Goal: Transaction & Acquisition: Purchase product/service

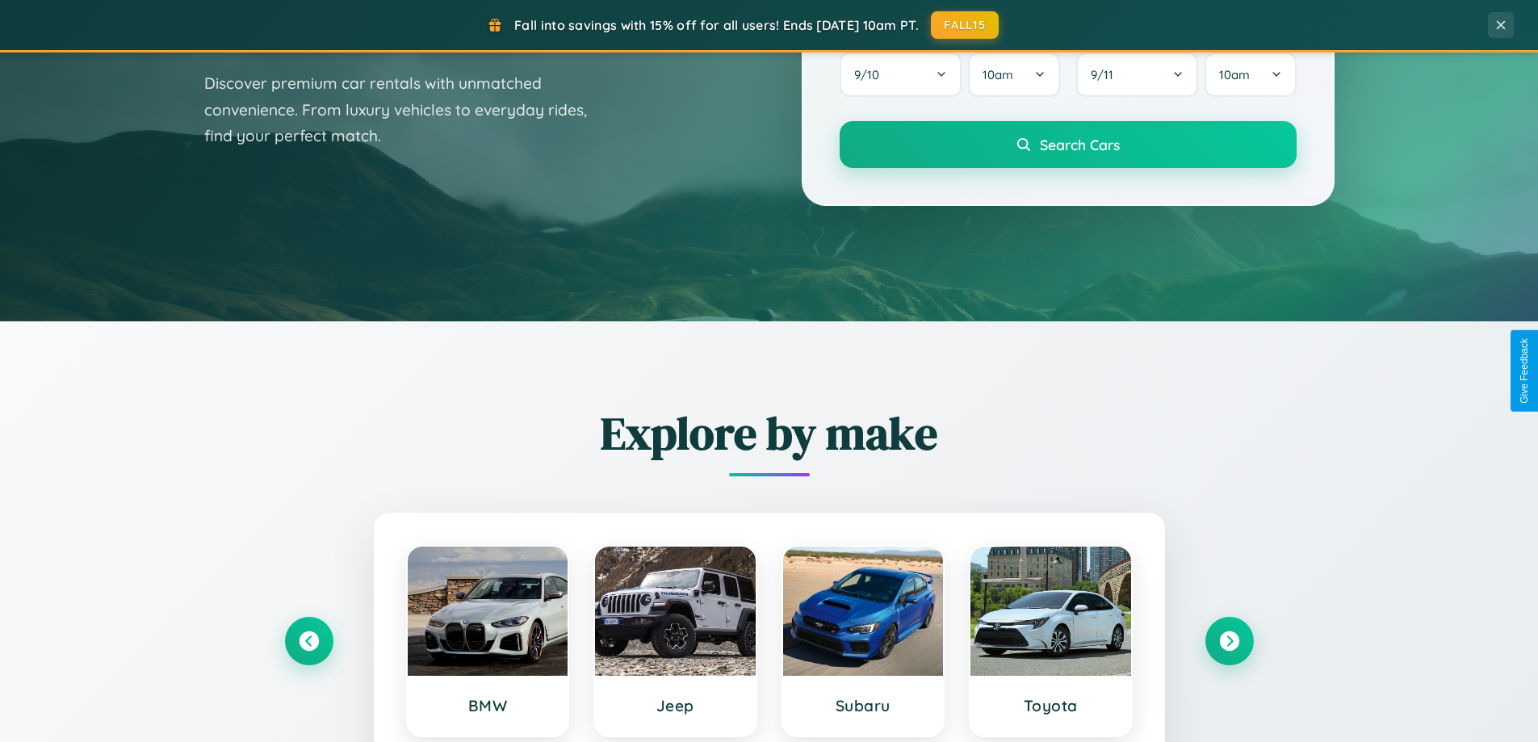
scroll to position [1111, 0]
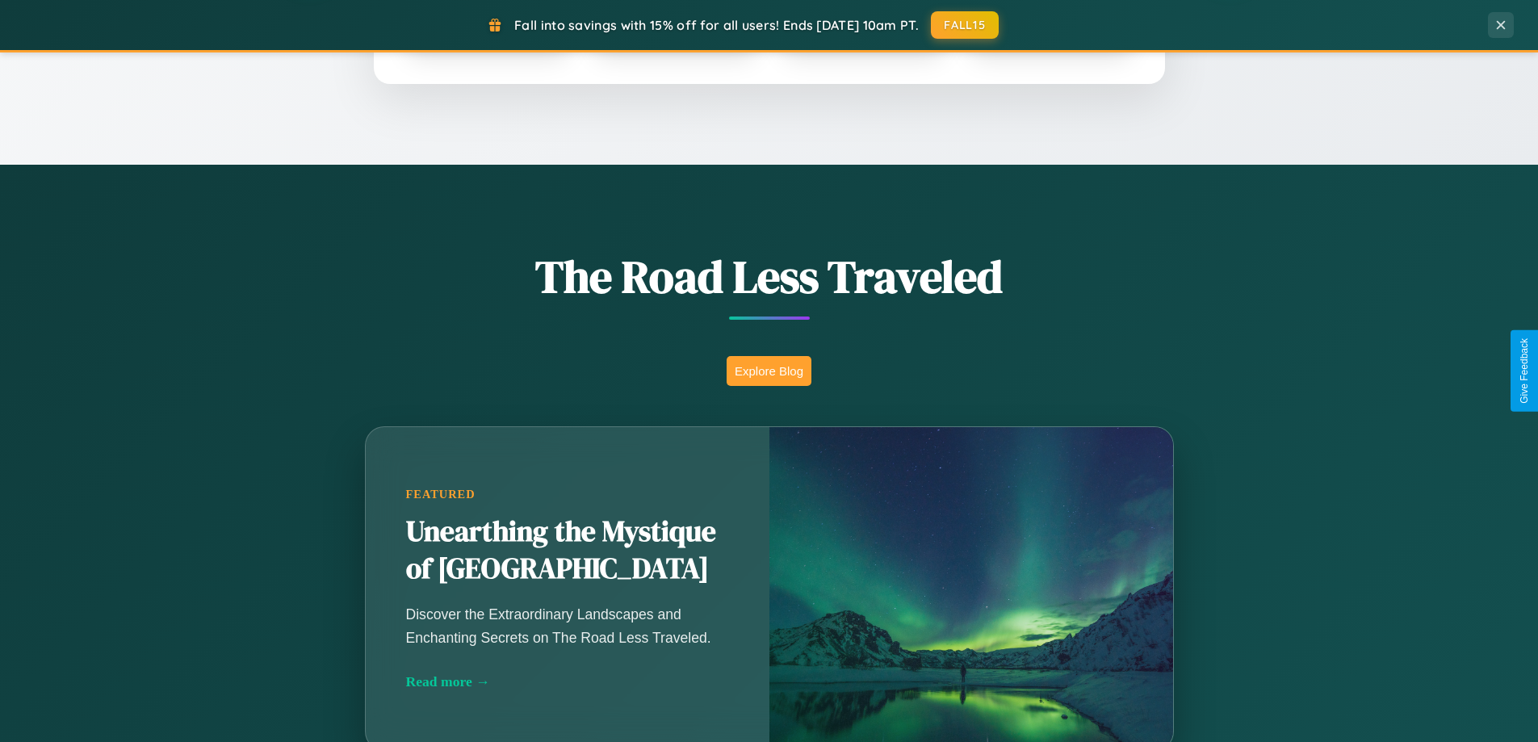
click at [768, 371] on button "Explore Blog" at bounding box center [768, 371] width 85 height 30
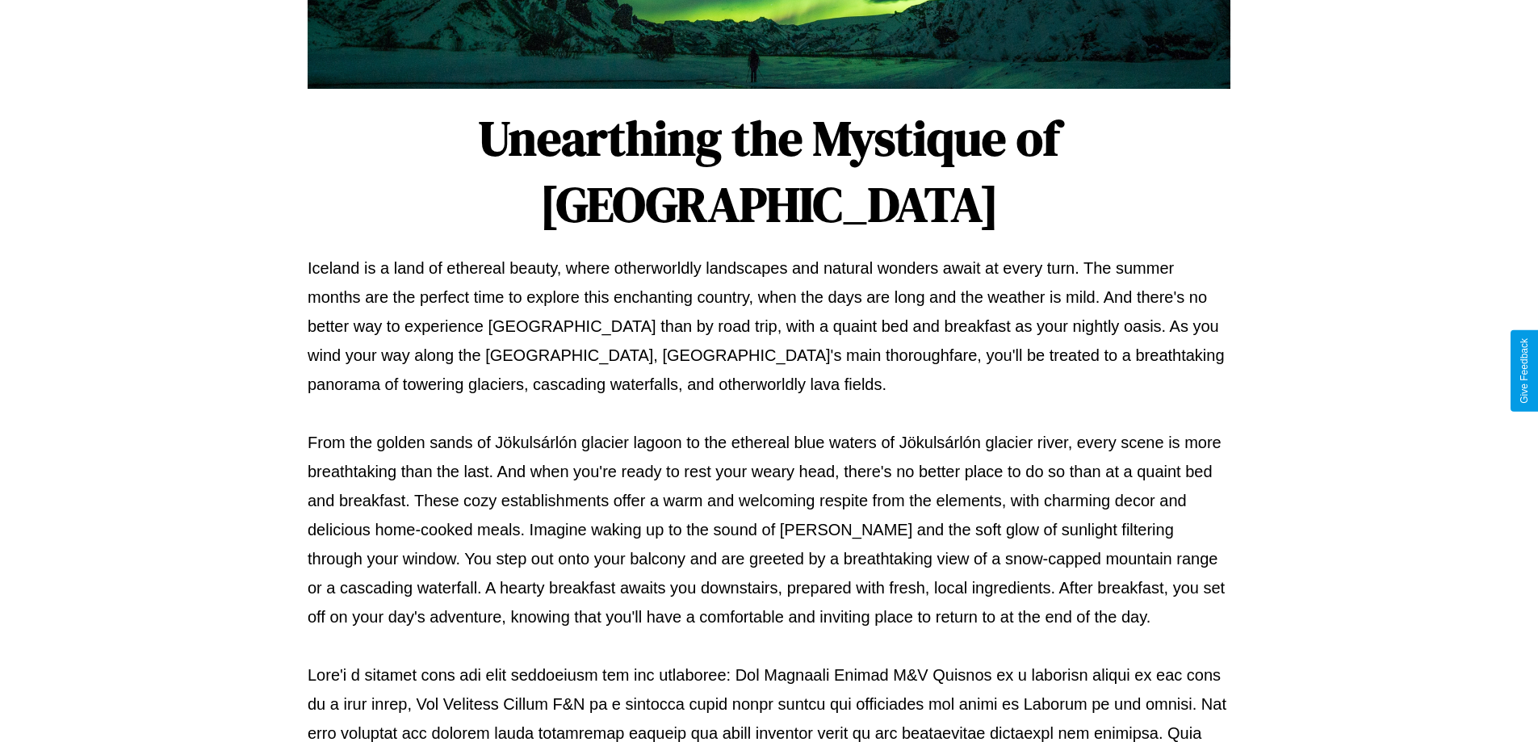
scroll to position [522, 0]
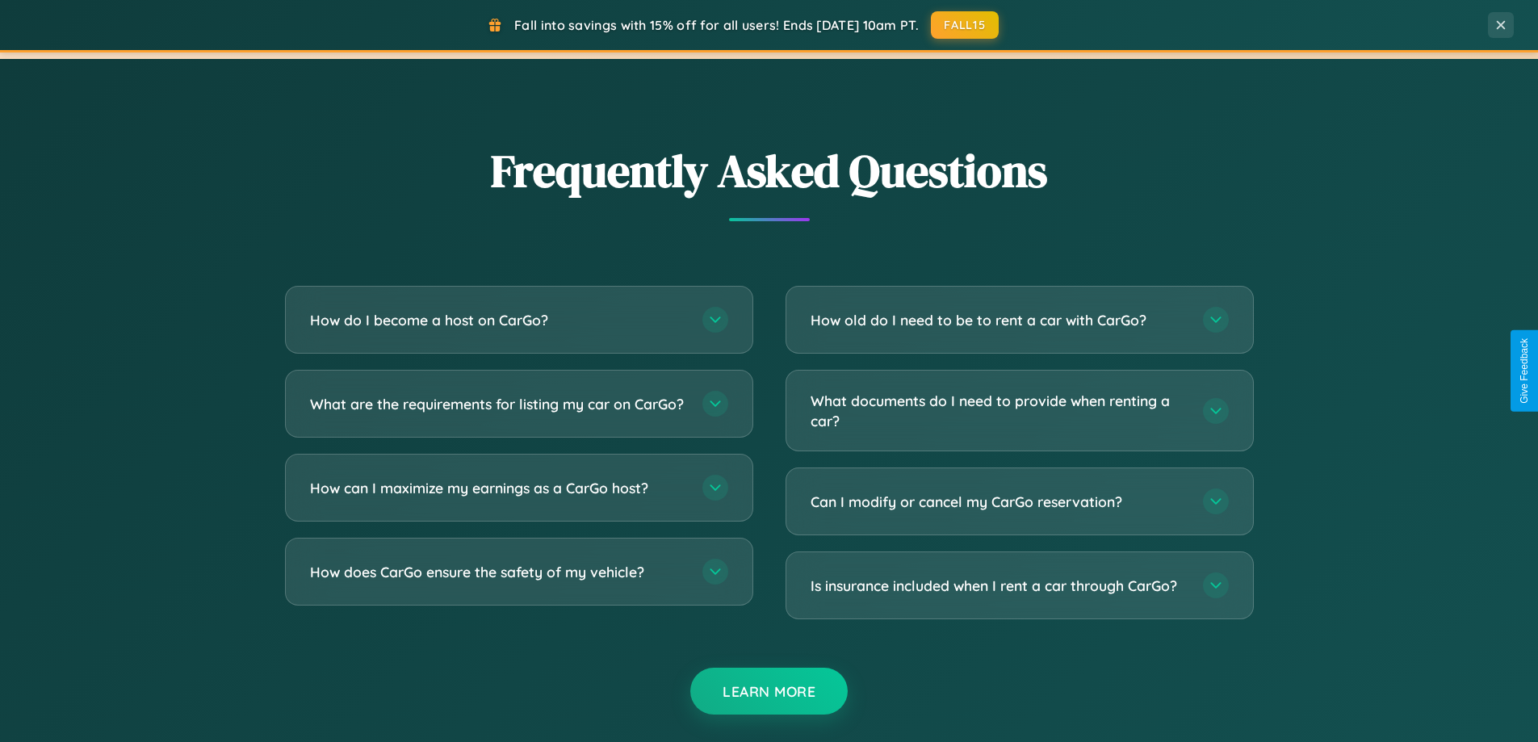
scroll to position [3106, 0]
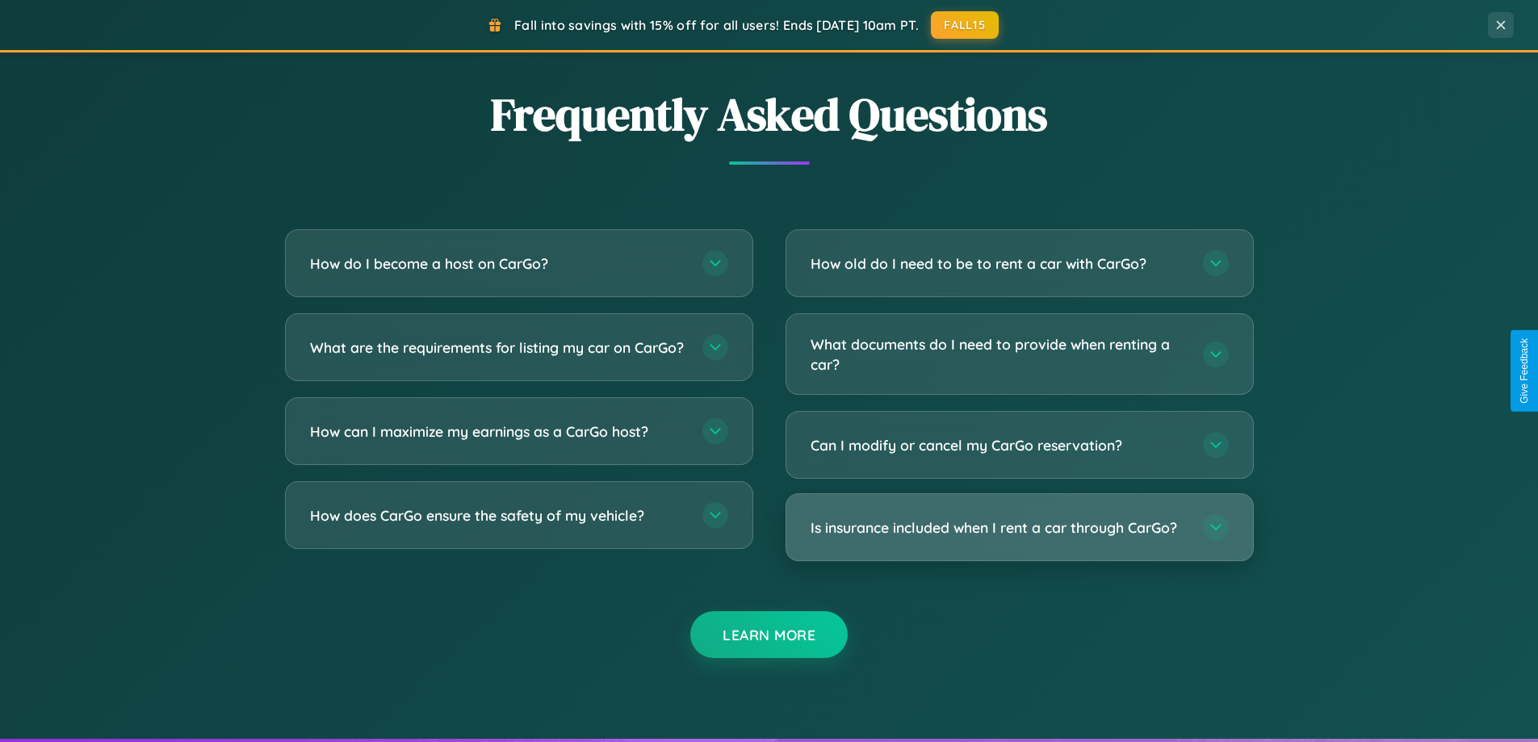
click at [1019, 527] on h3 "Is insurance included when I rent a car through CarGo?" at bounding box center [998, 527] width 376 height 20
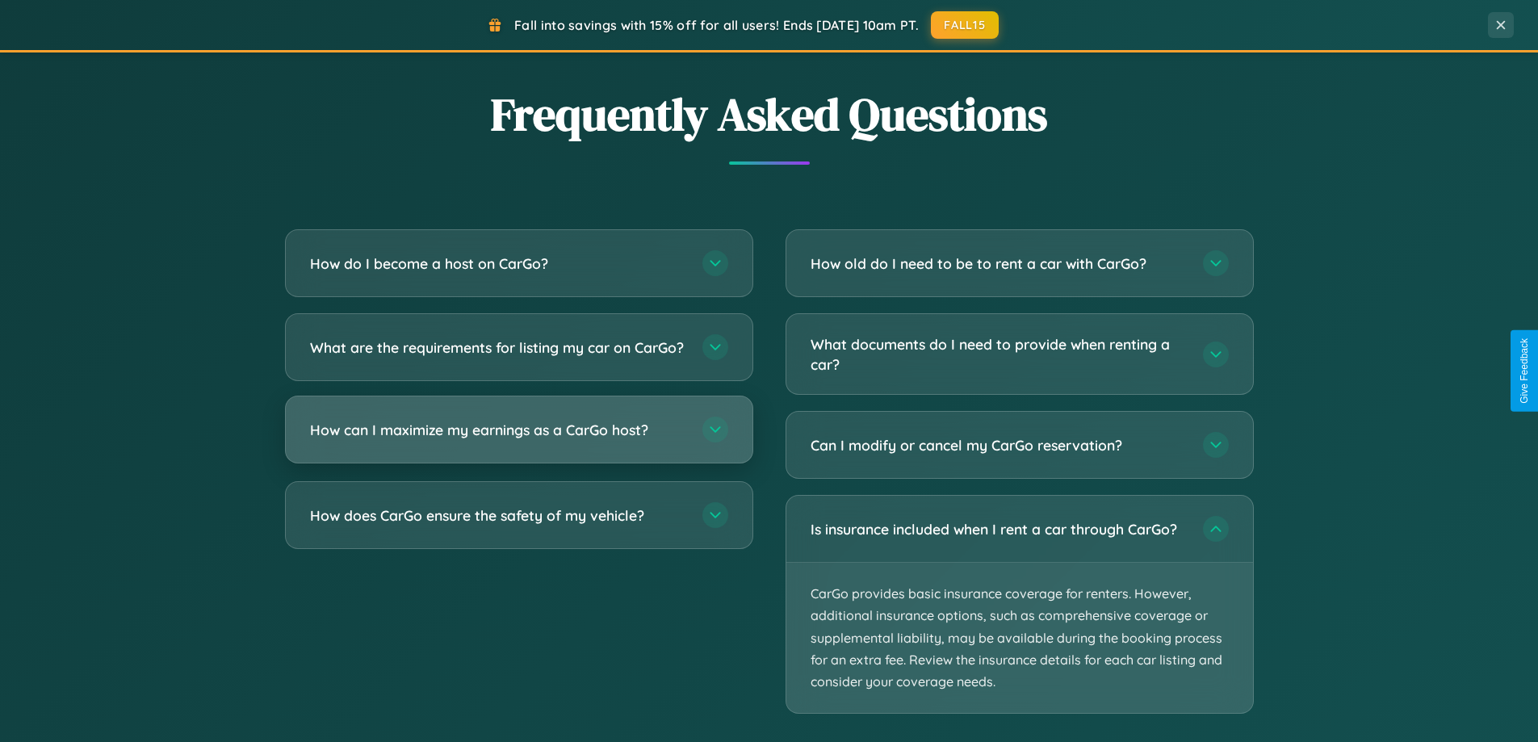
click at [518, 440] on h3 "How can I maximize my earnings as a CarGo host?" at bounding box center [498, 430] width 376 height 20
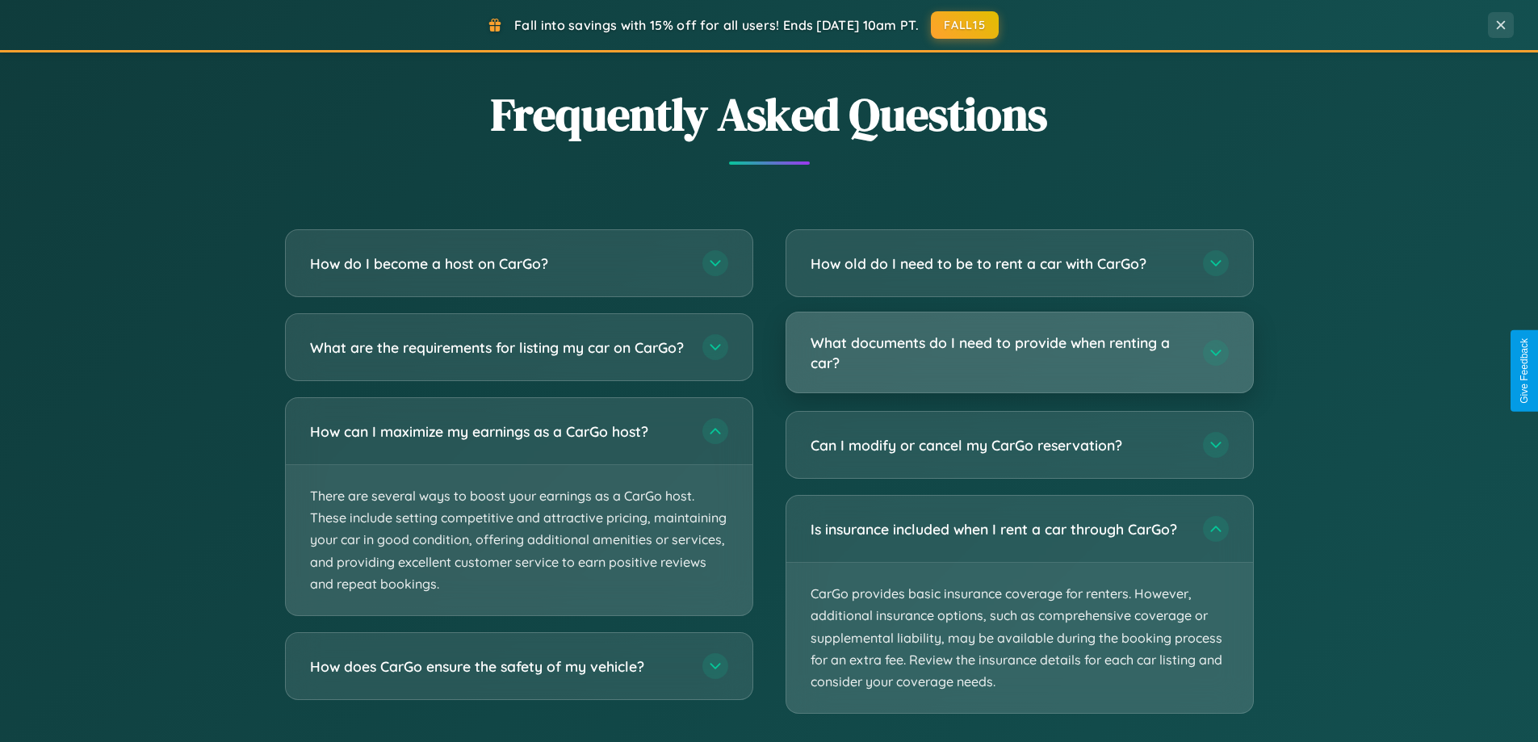
click at [1019, 353] on h3 "What documents do I need to provide when renting a car?" at bounding box center [998, 353] width 376 height 40
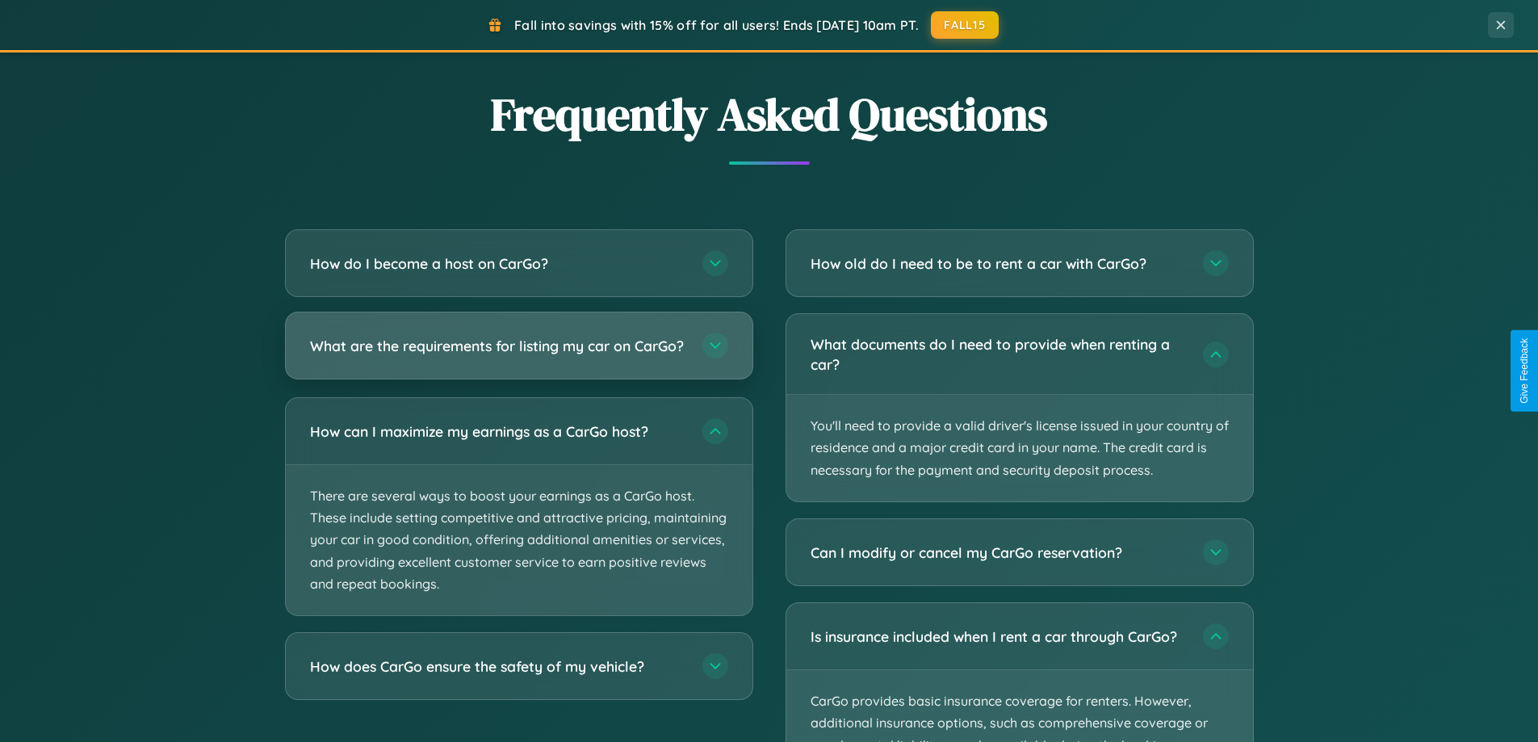
click at [518, 353] on h3 "What are the requirements for listing my car on CarGo?" at bounding box center [498, 346] width 376 height 20
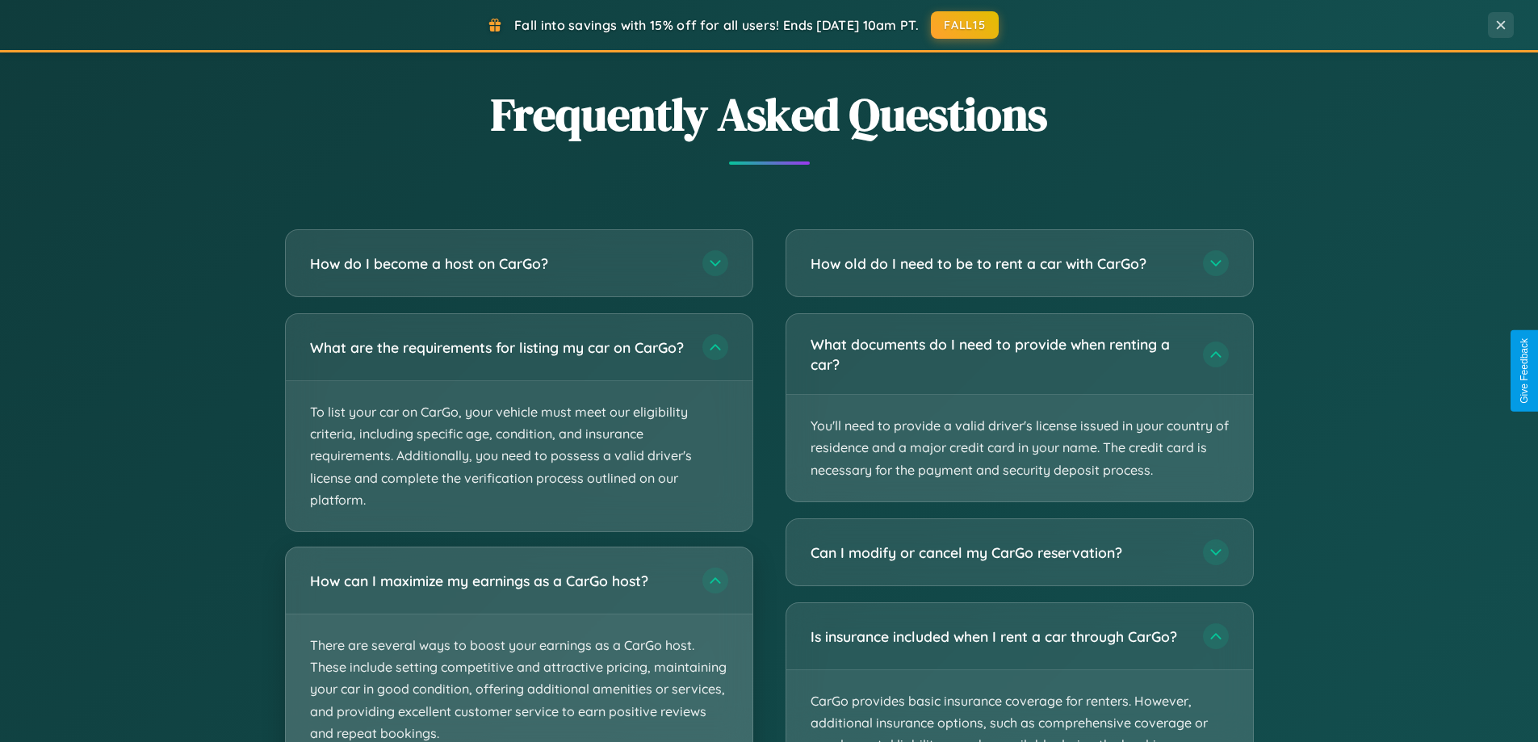
click at [518, 651] on p "There are several ways to boost your earnings as a CarGo host. These include se…" at bounding box center [519, 689] width 467 height 150
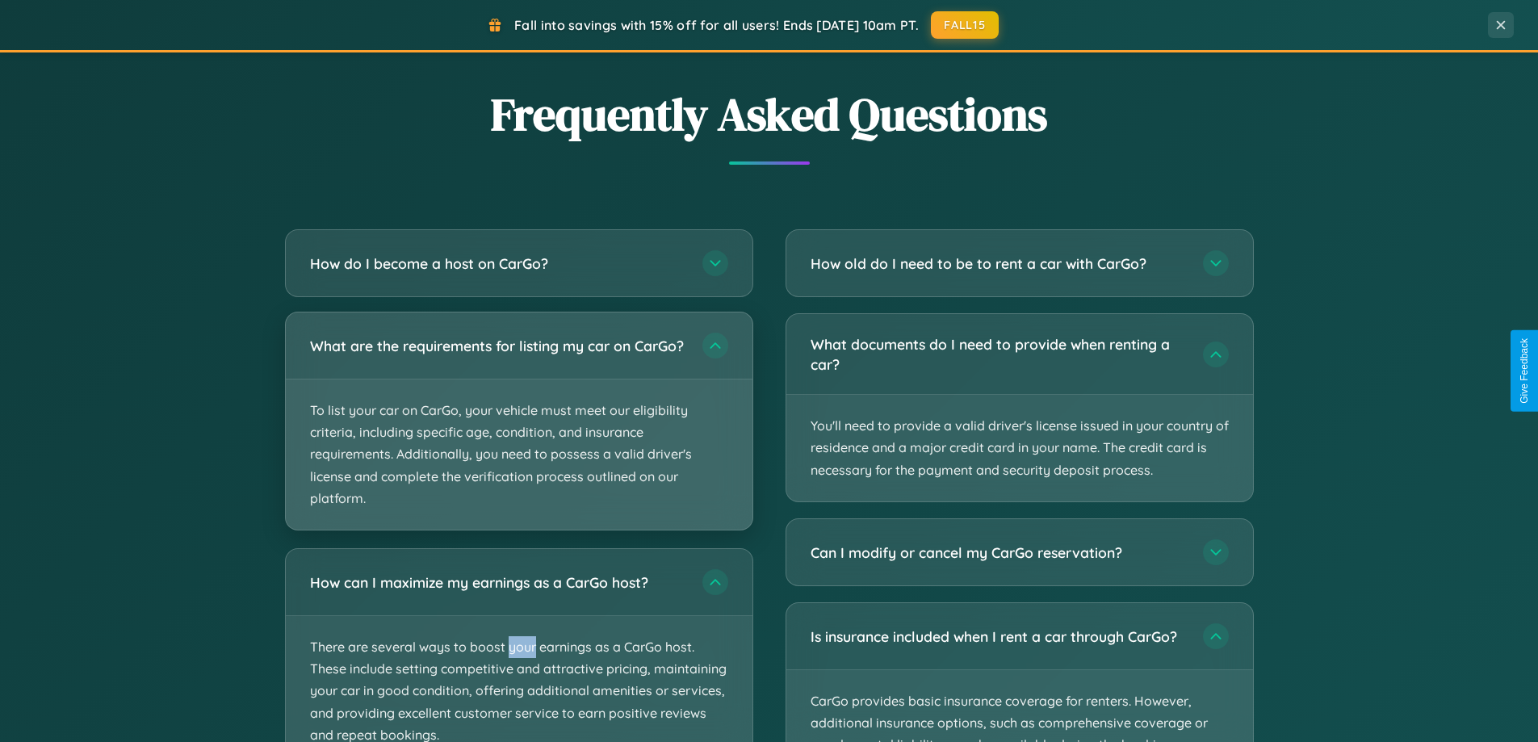
click at [518, 429] on p "To list your car on CarGo, your vehicle must meet our eligibility criteria, inc…" at bounding box center [519, 454] width 467 height 150
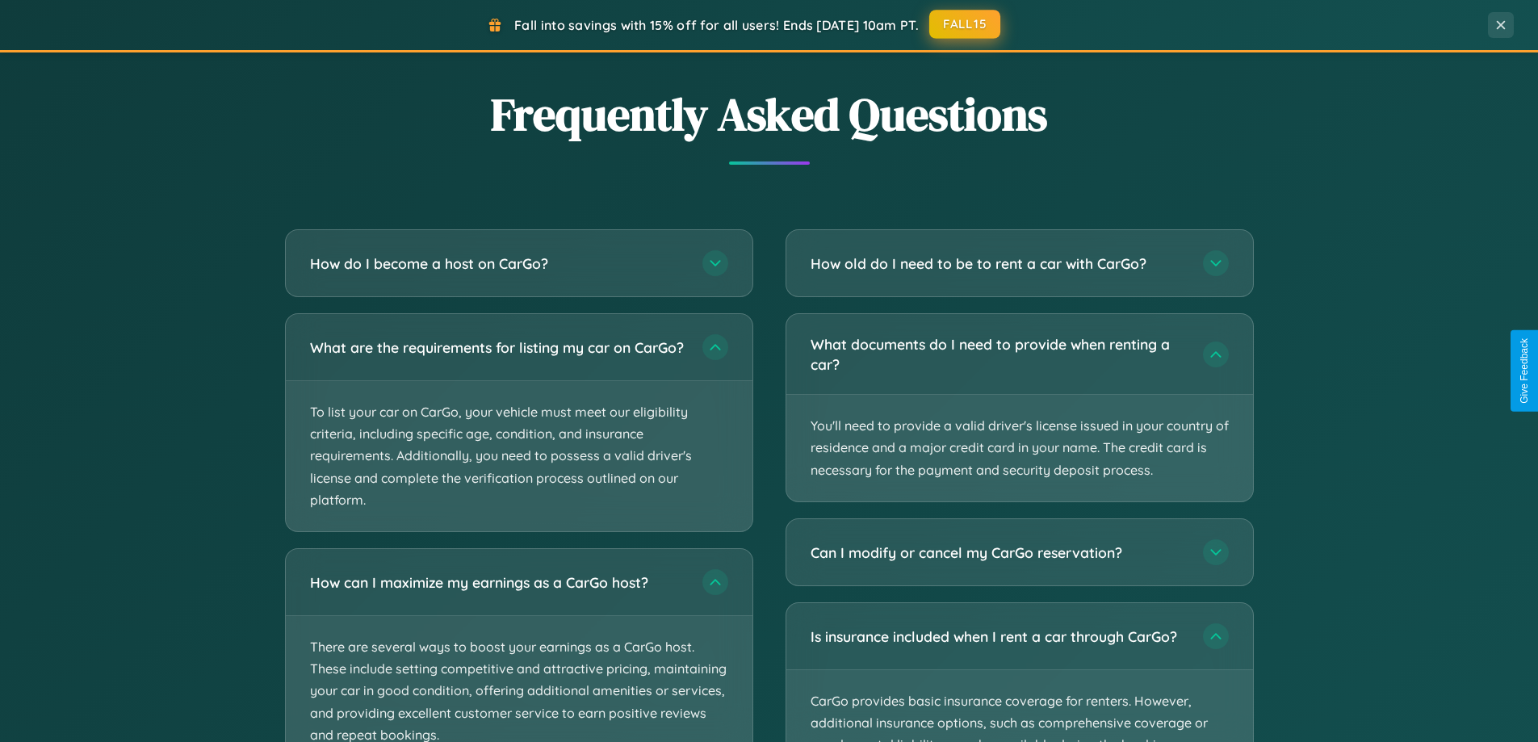
click at [965, 24] on button "FALL15" at bounding box center [964, 24] width 71 height 29
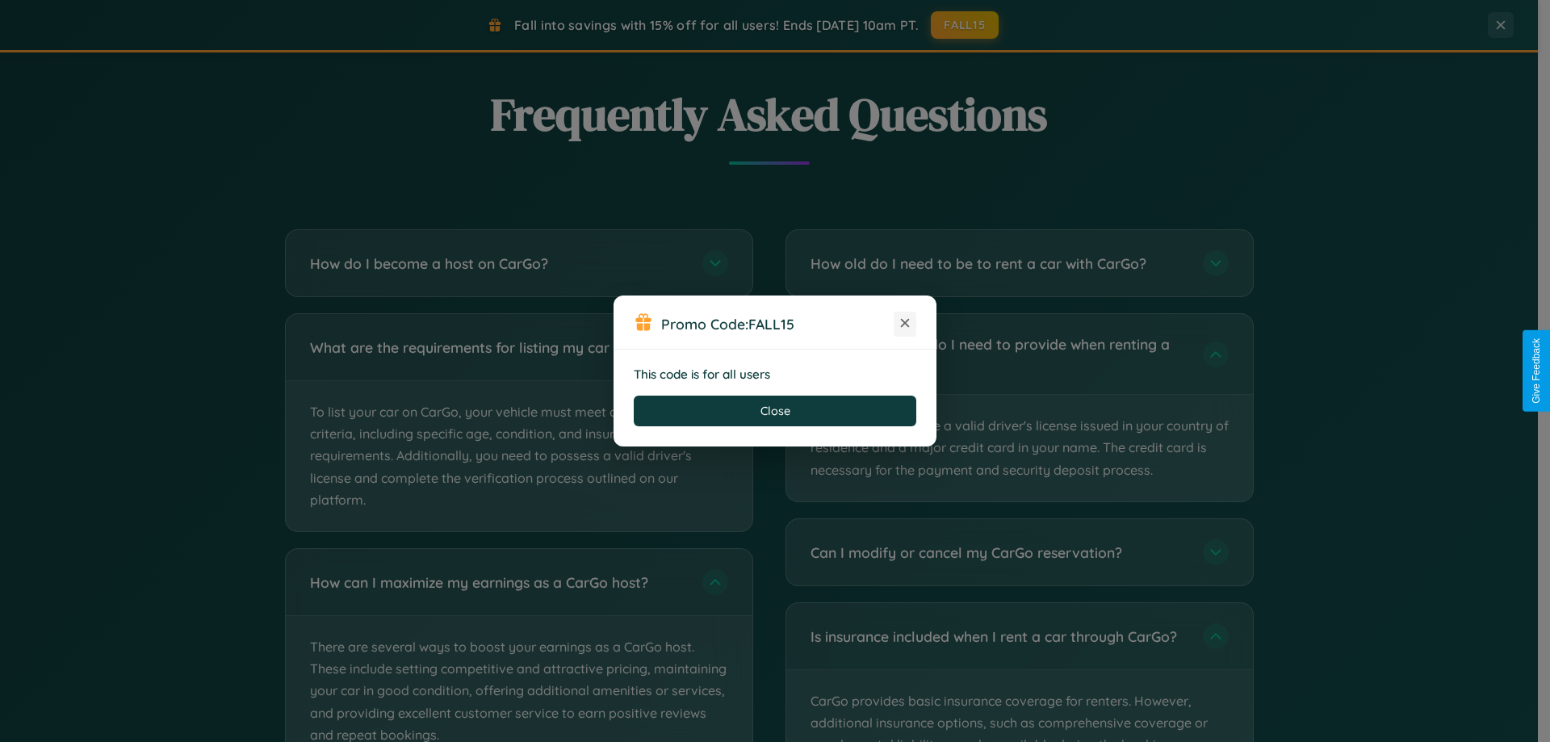
click at [905, 324] on icon at bounding box center [905, 323] width 16 height 16
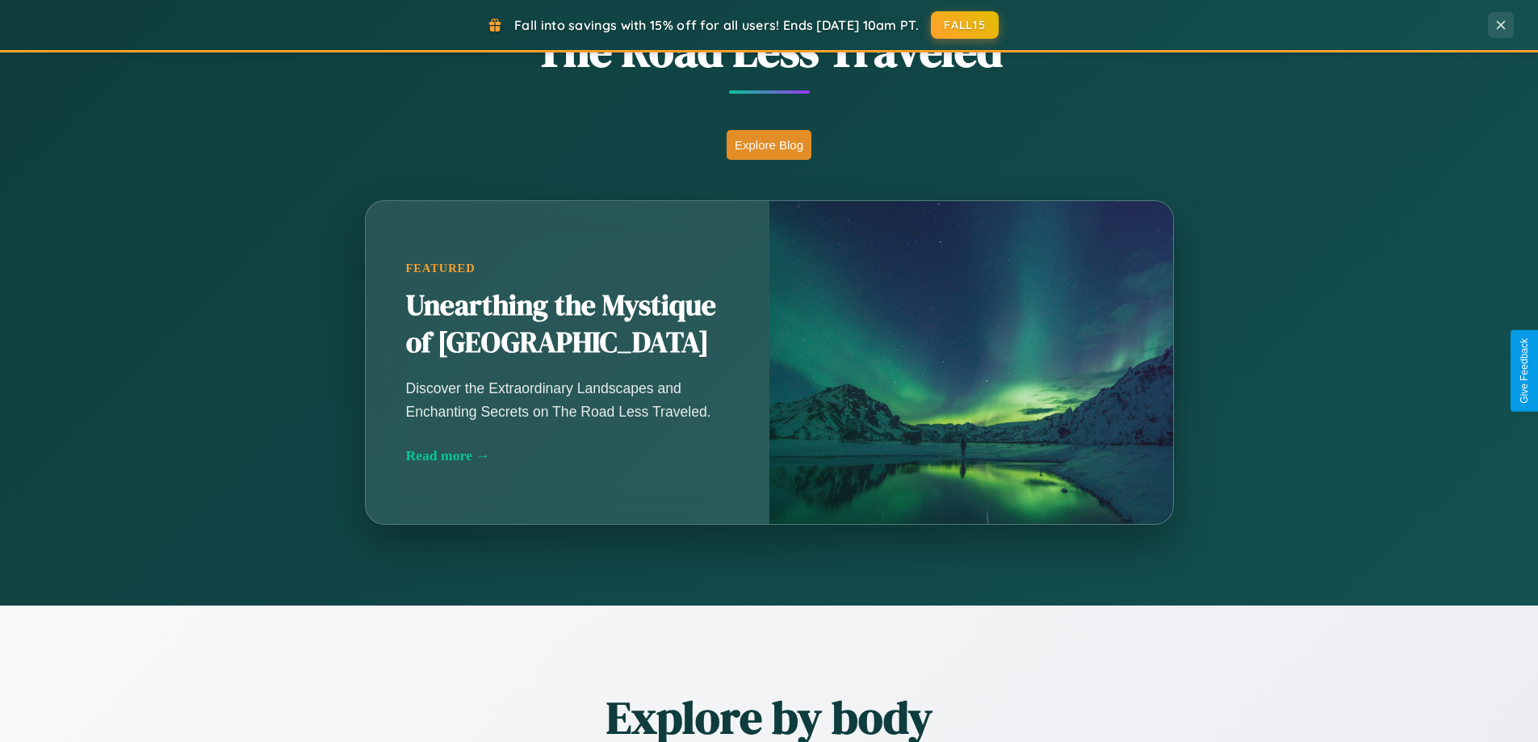
scroll to position [696, 0]
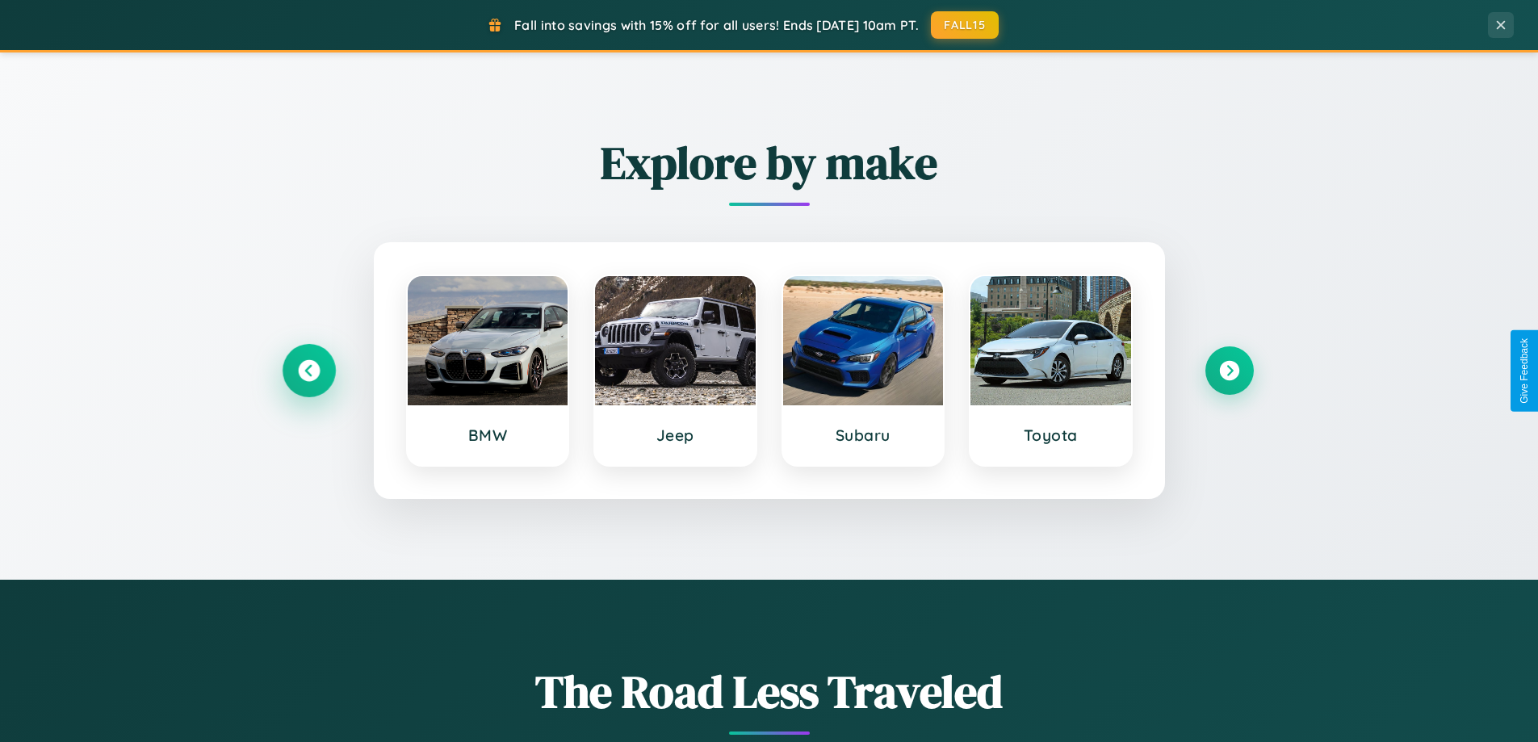
click at [308, 371] on icon at bounding box center [309, 371] width 22 height 22
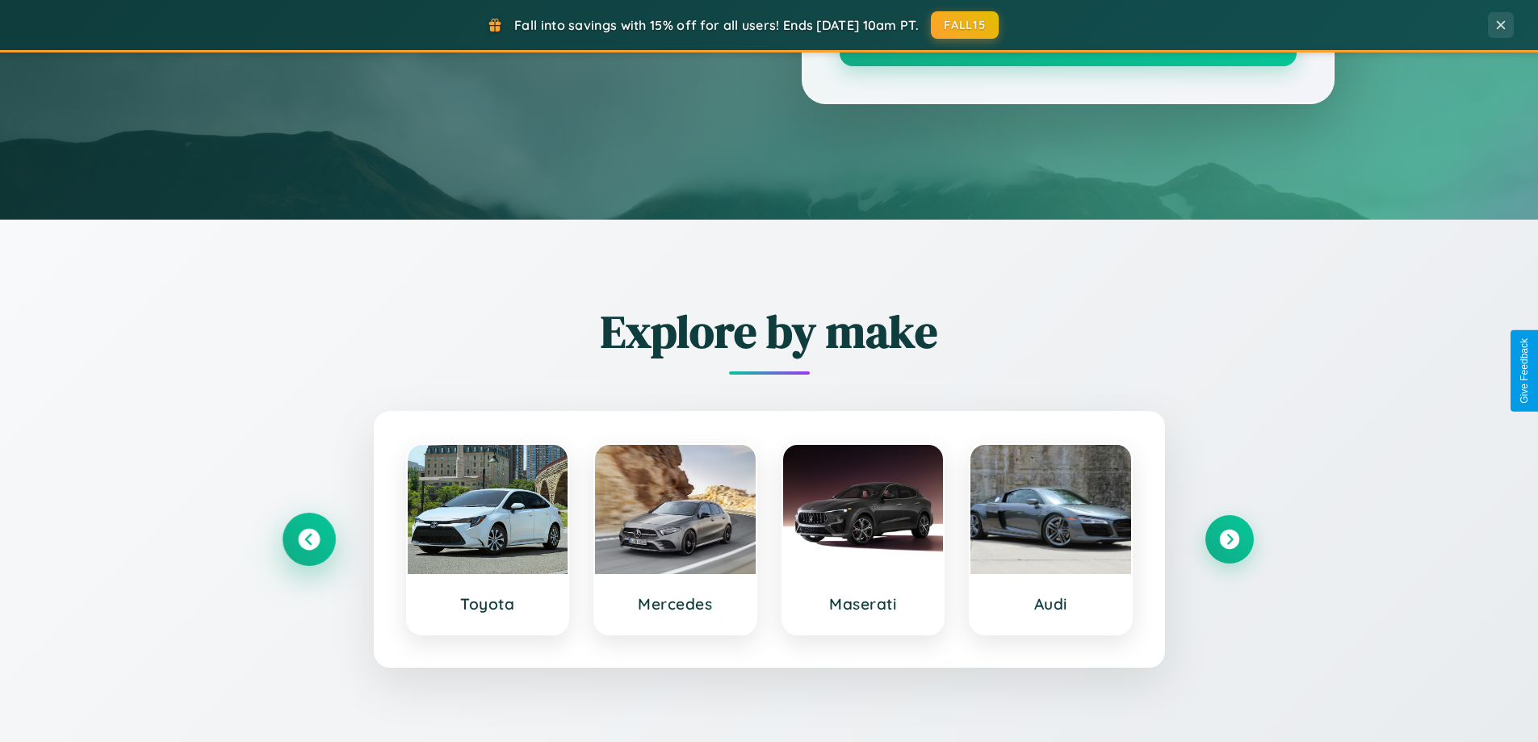
scroll to position [48, 0]
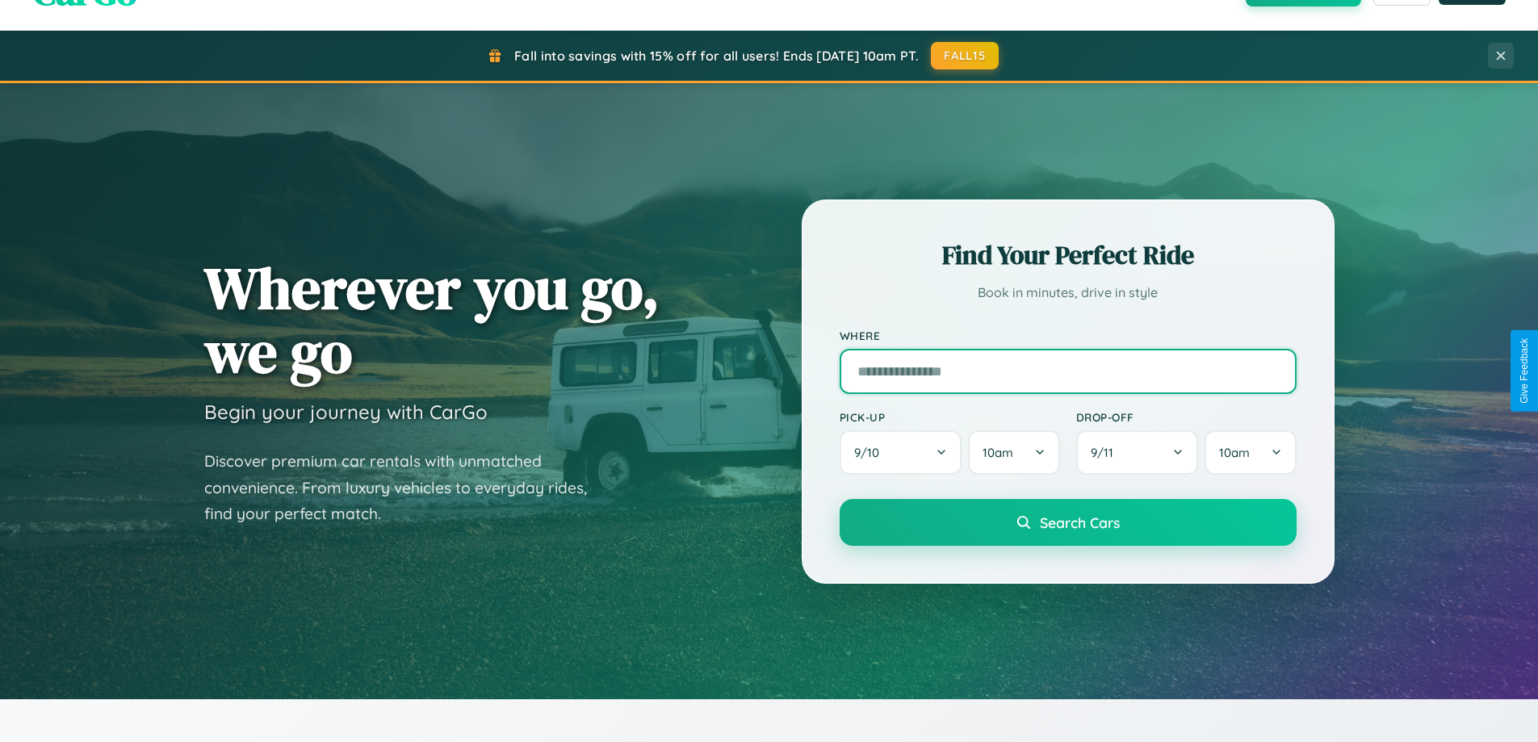
click at [1067, 371] on input "text" at bounding box center [1067, 371] width 457 height 45
type input "*******"
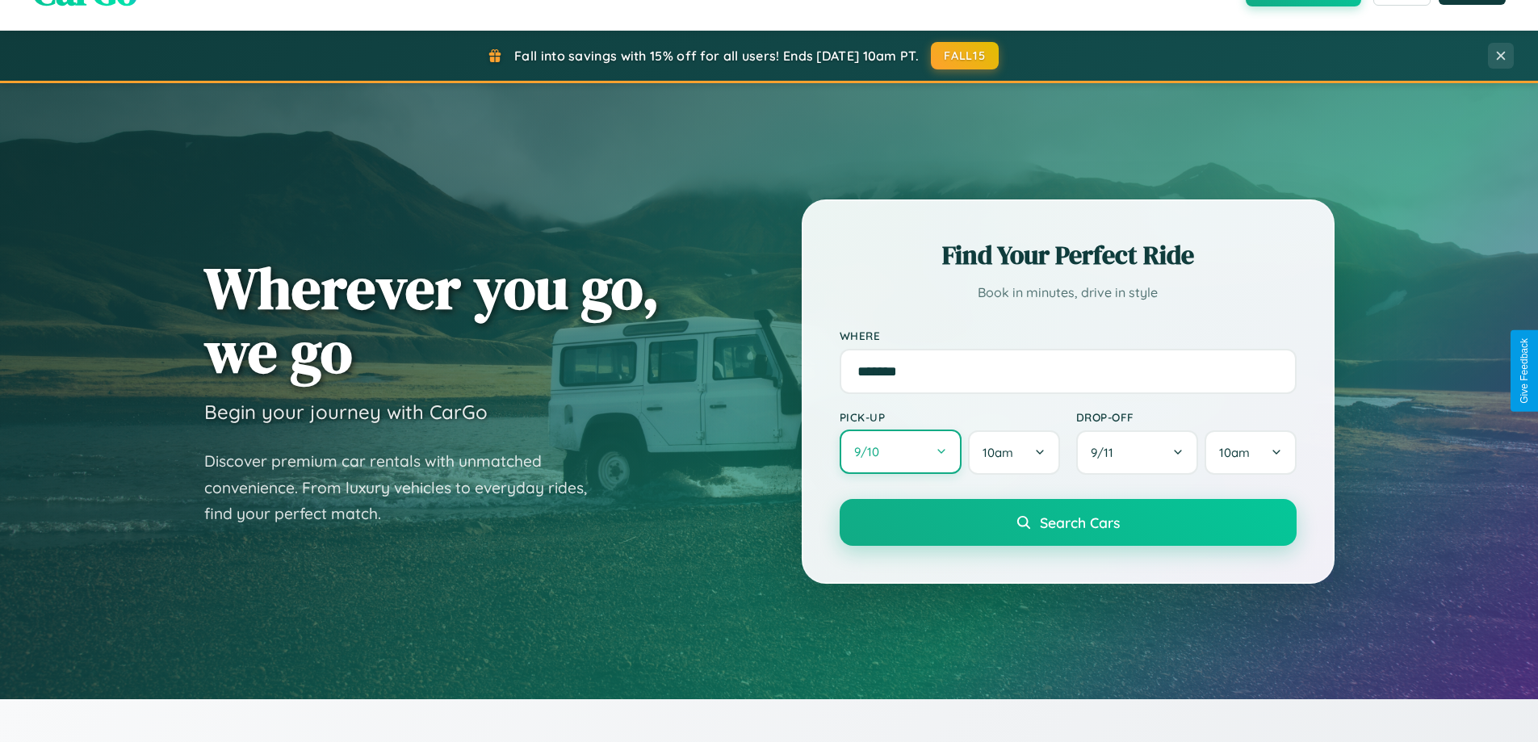
click at [900, 452] on button "9 / 10" at bounding box center [900, 451] width 123 height 44
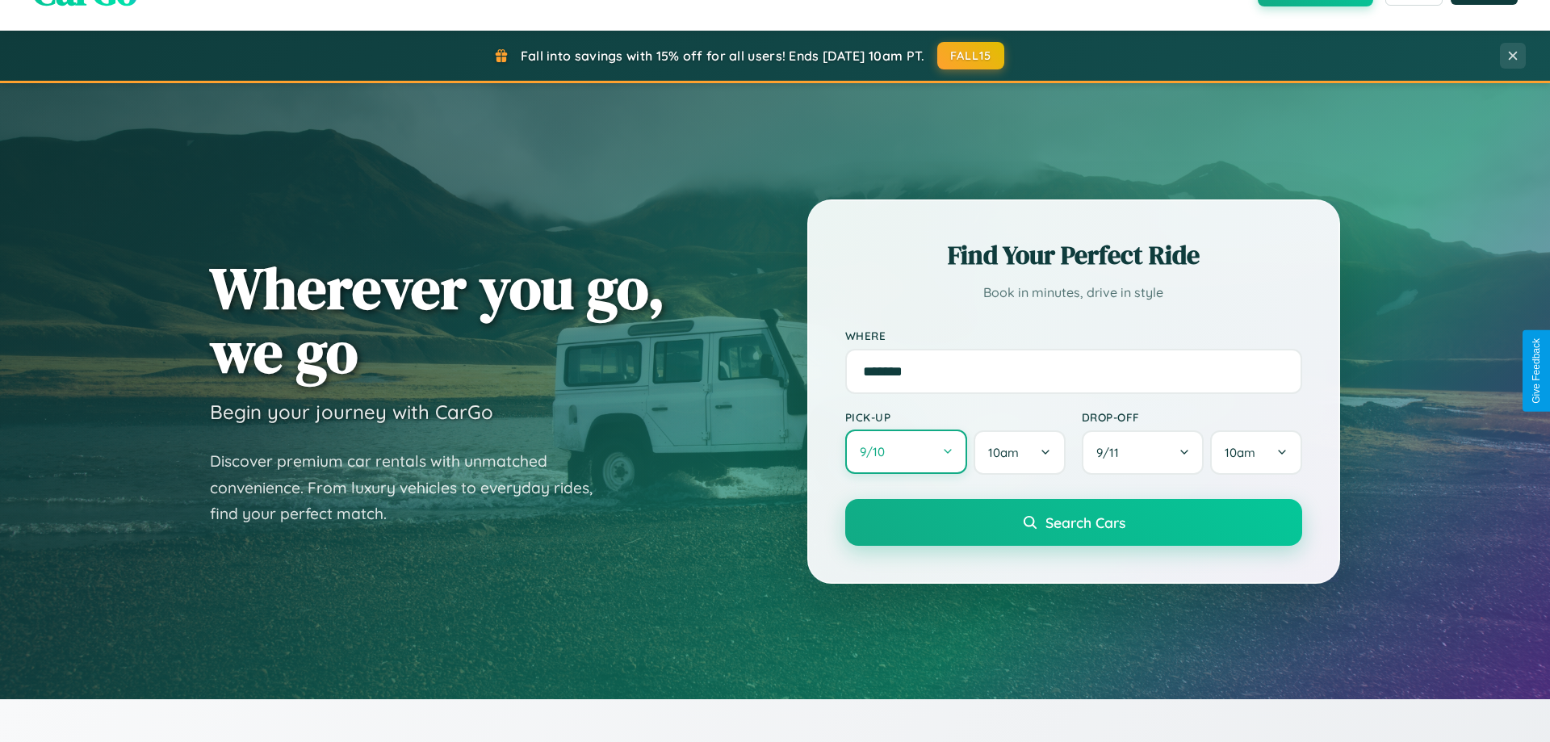
select select "*"
select select "****"
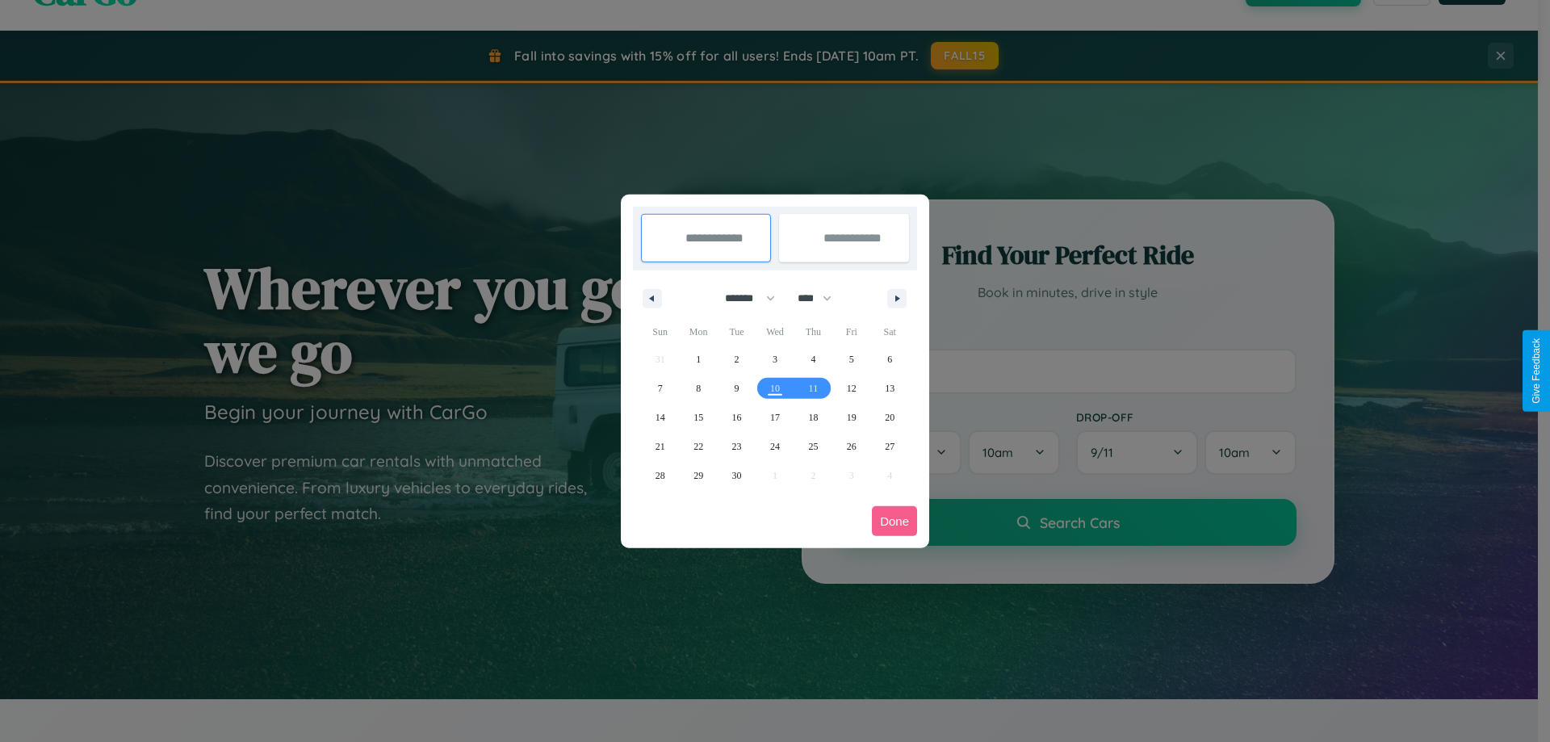
click at [743, 298] on select "******* ******** ***** ***** *** **** **** ****** ********* ******* ******** **…" at bounding box center [747, 298] width 69 height 27
select select "*"
click at [822, 298] on select "**** **** **** **** **** **** **** **** **** **** **** **** **** **** **** ****…" at bounding box center [813, 298] width 48 height 27
select select "****"
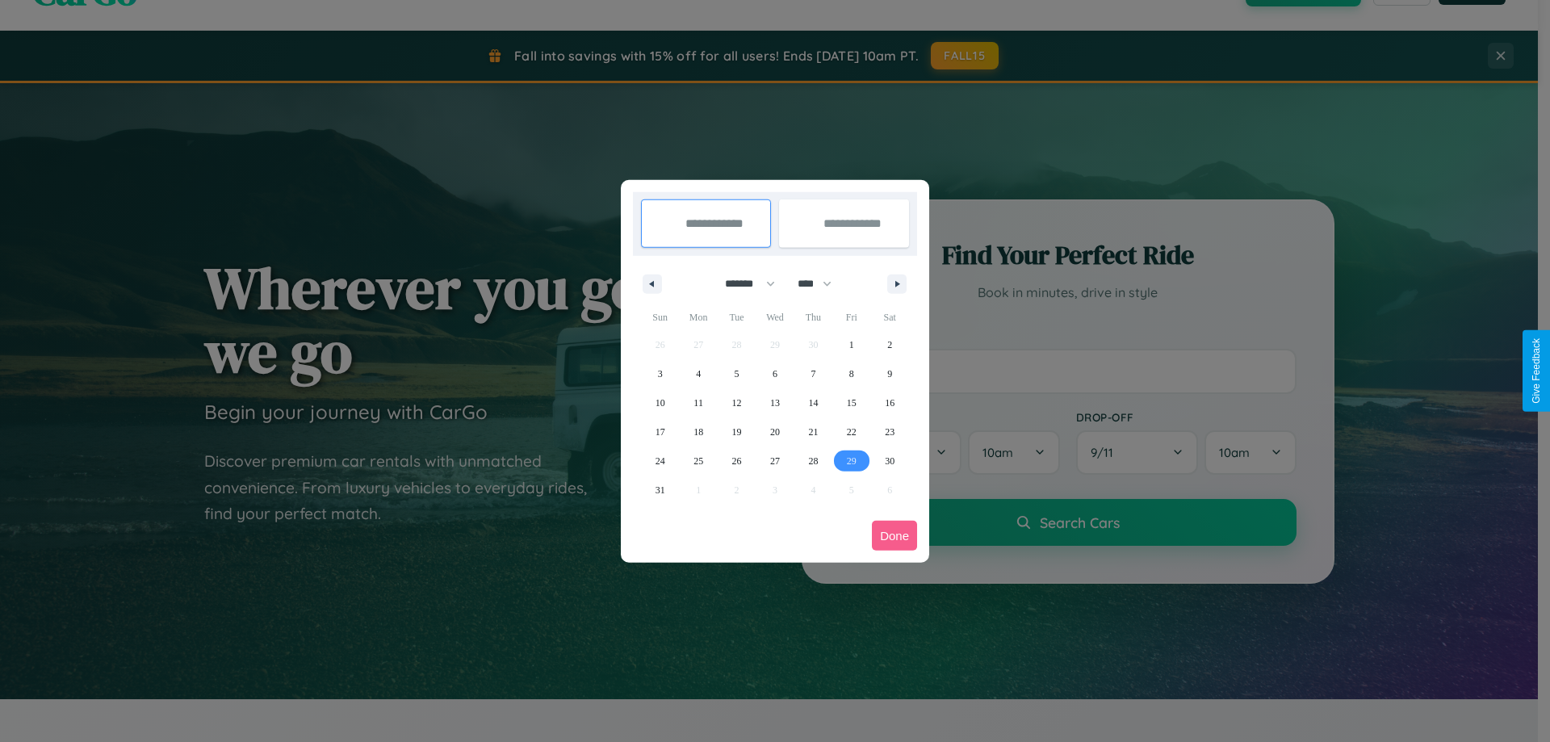
click at [851, 460] on span "29" at bounding box center [852, 460] width 10 height 29
type input "**********"
click at [897, 283] on icon "button" at bounding box center [900, 284] width 8 height 6
select select "*"
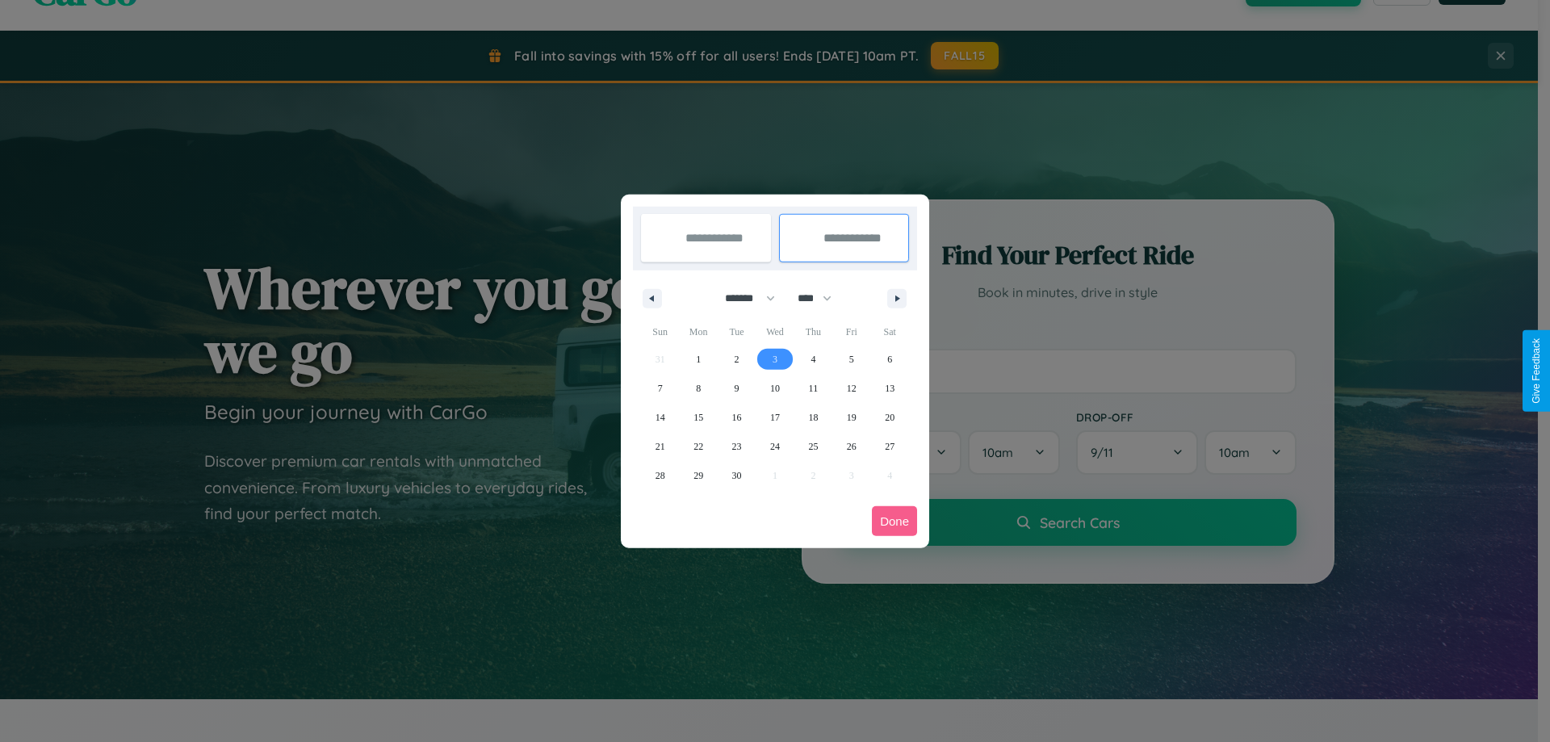
click at [774, 358] on span "3" at bounding box center [774, 359] width 5 height 29
type input "**********"
select select "*"
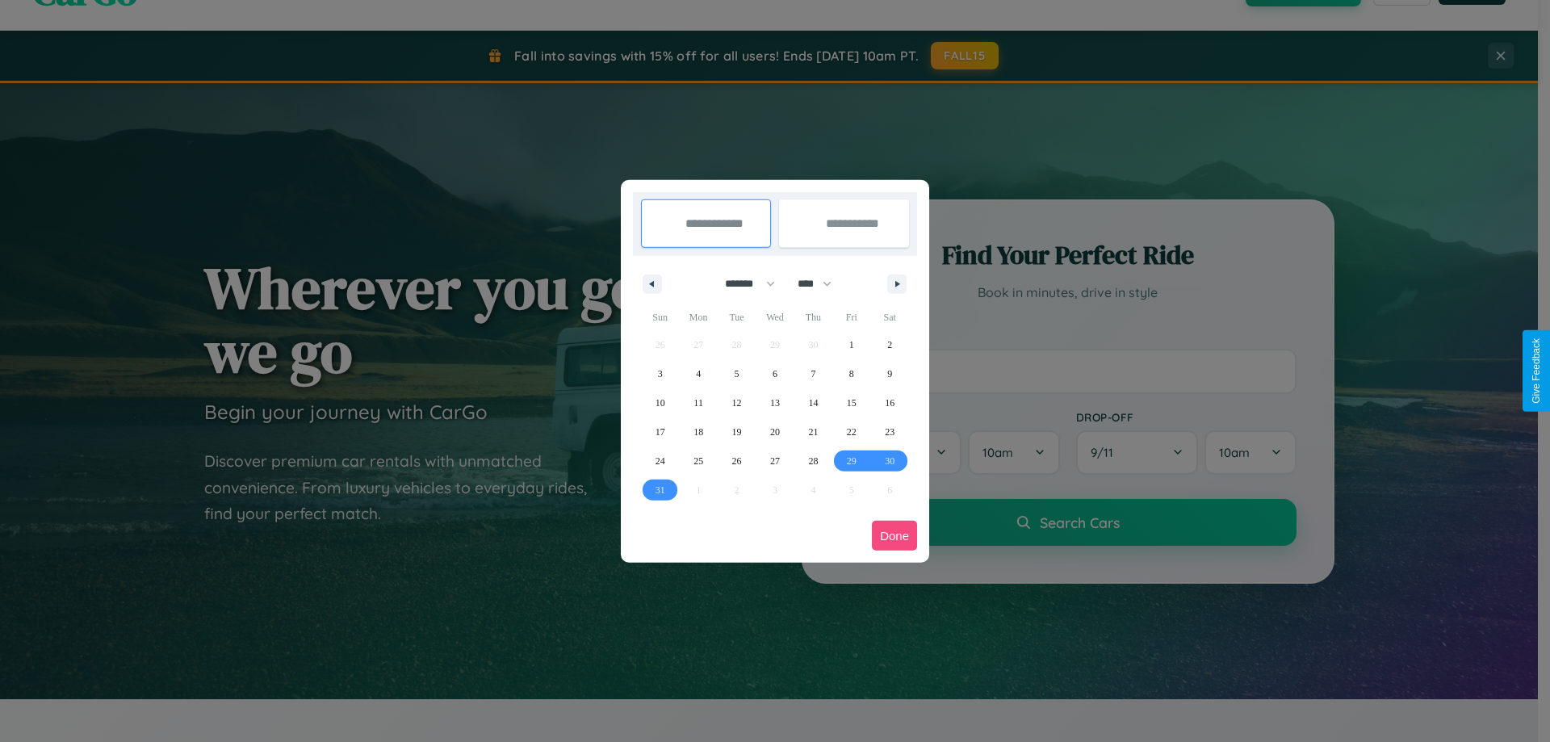
click at [894, 535] on button "Done" at bounding box center [894, 536] width 45 height 30
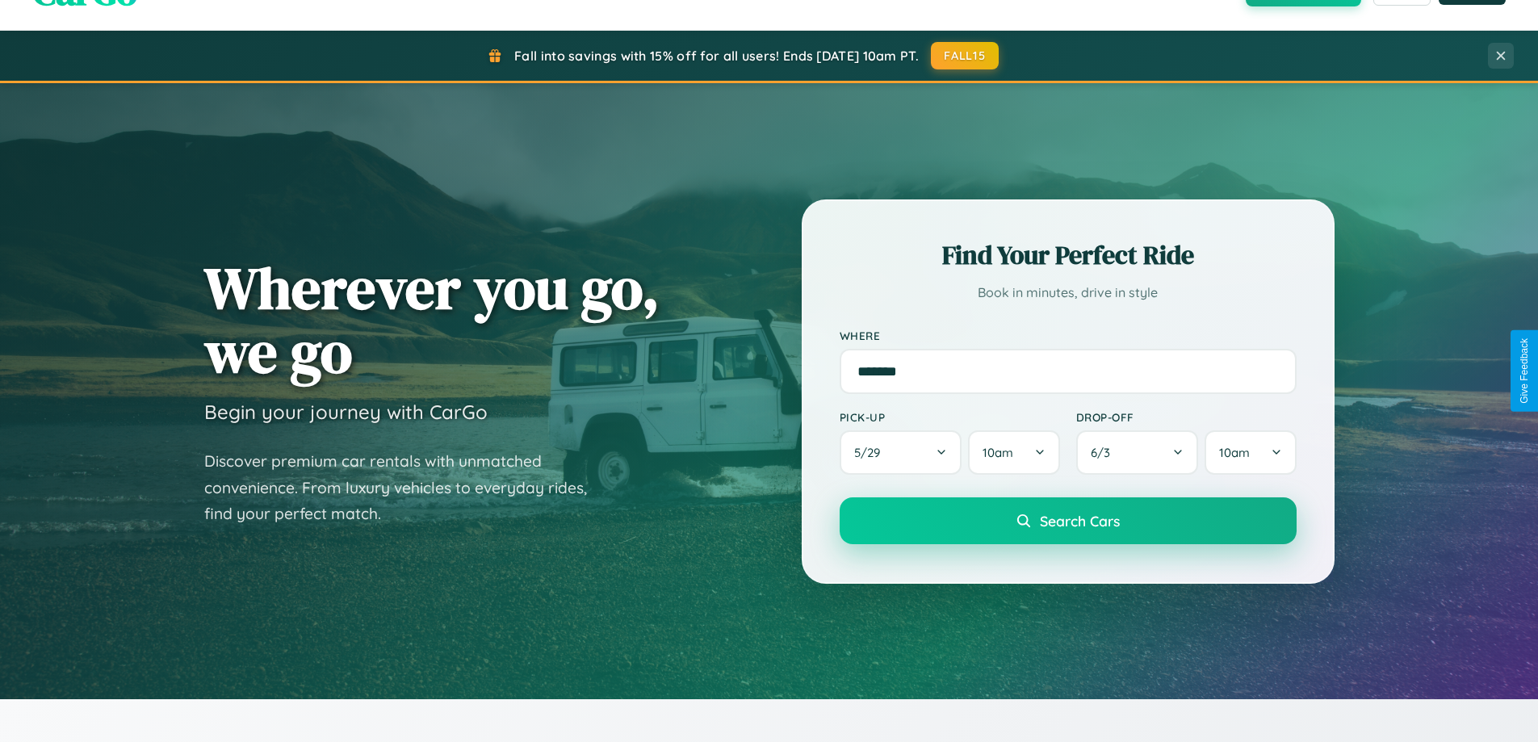
click at [1067, 521] on span "Search Cars" at bounding box center [1080, 521] width 80 height 18
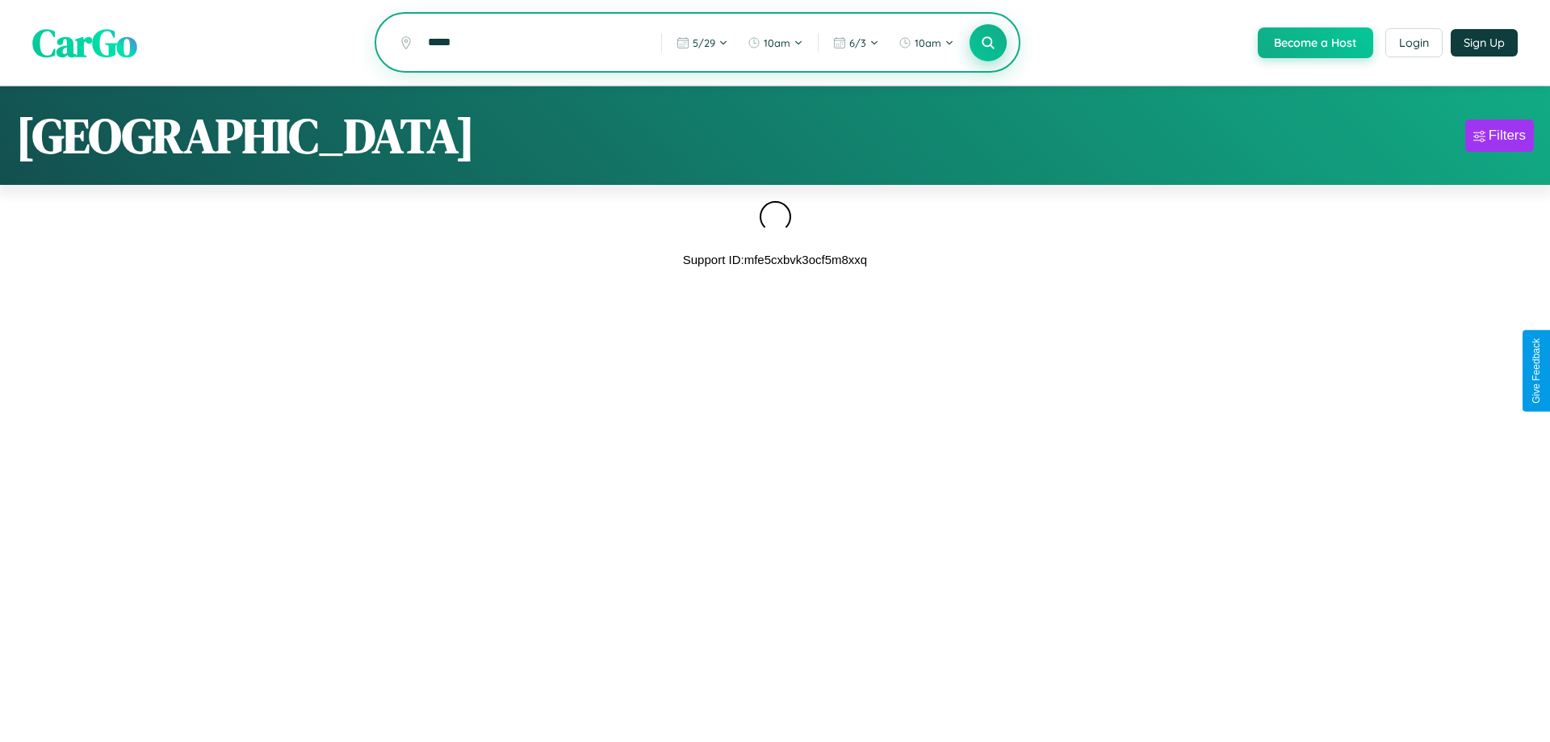
click at [986, 43] on icon at bounding box center [987, 42] width 15 height 15
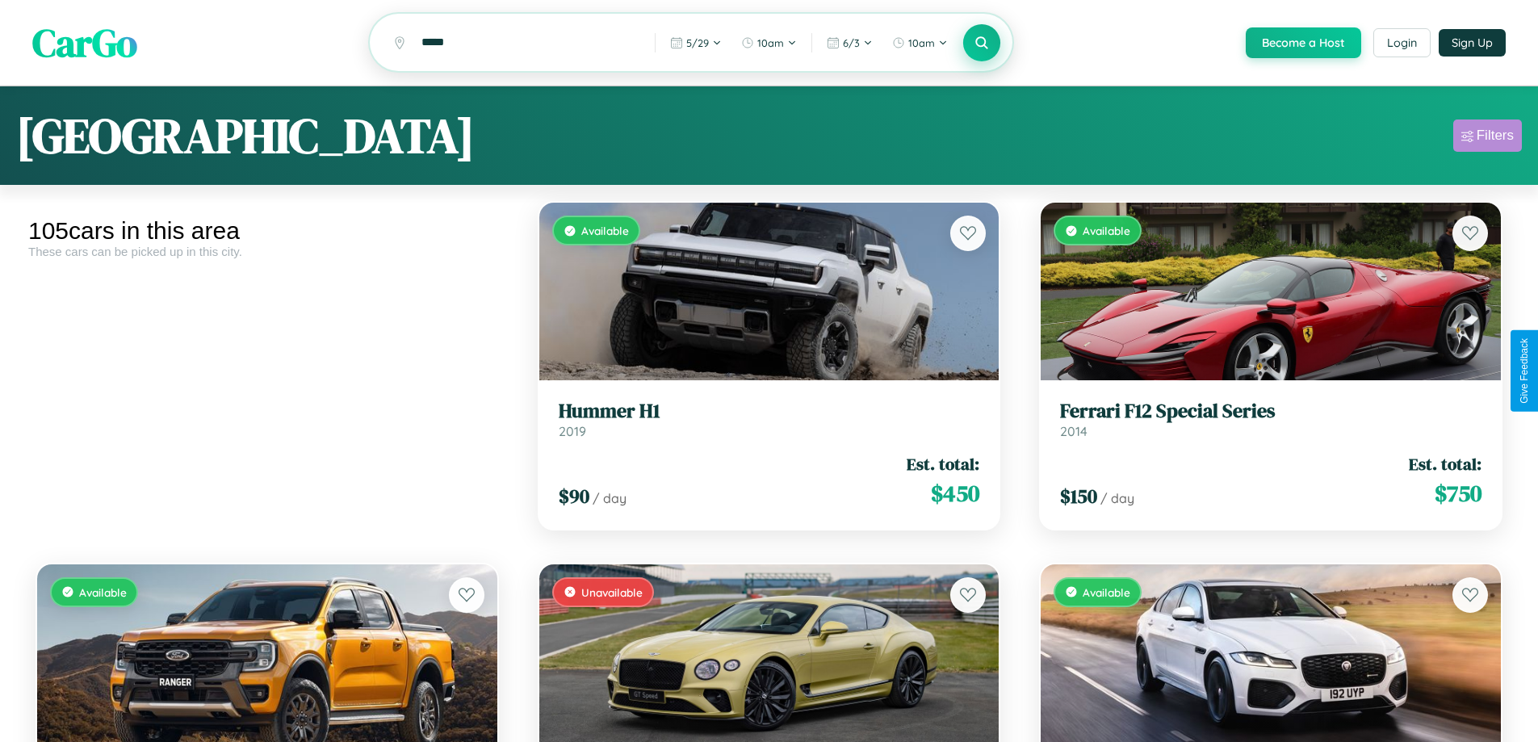
click at [1487, 138] on div "Filters" at bounding box center [1494, 136] width 37 height 16
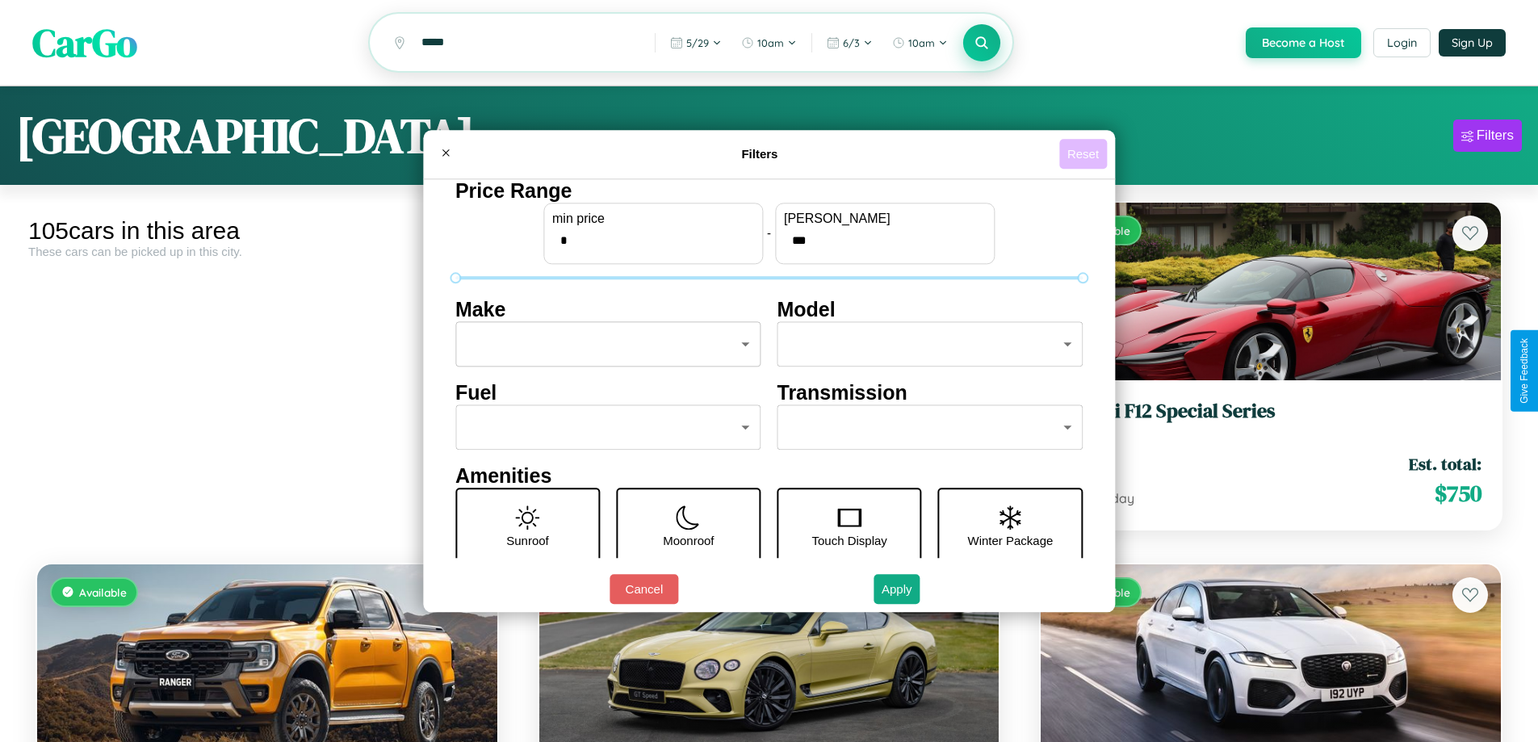
click at [1085, 153] on button "Reset" at bounding box center [1083, 154] width 48 height 30
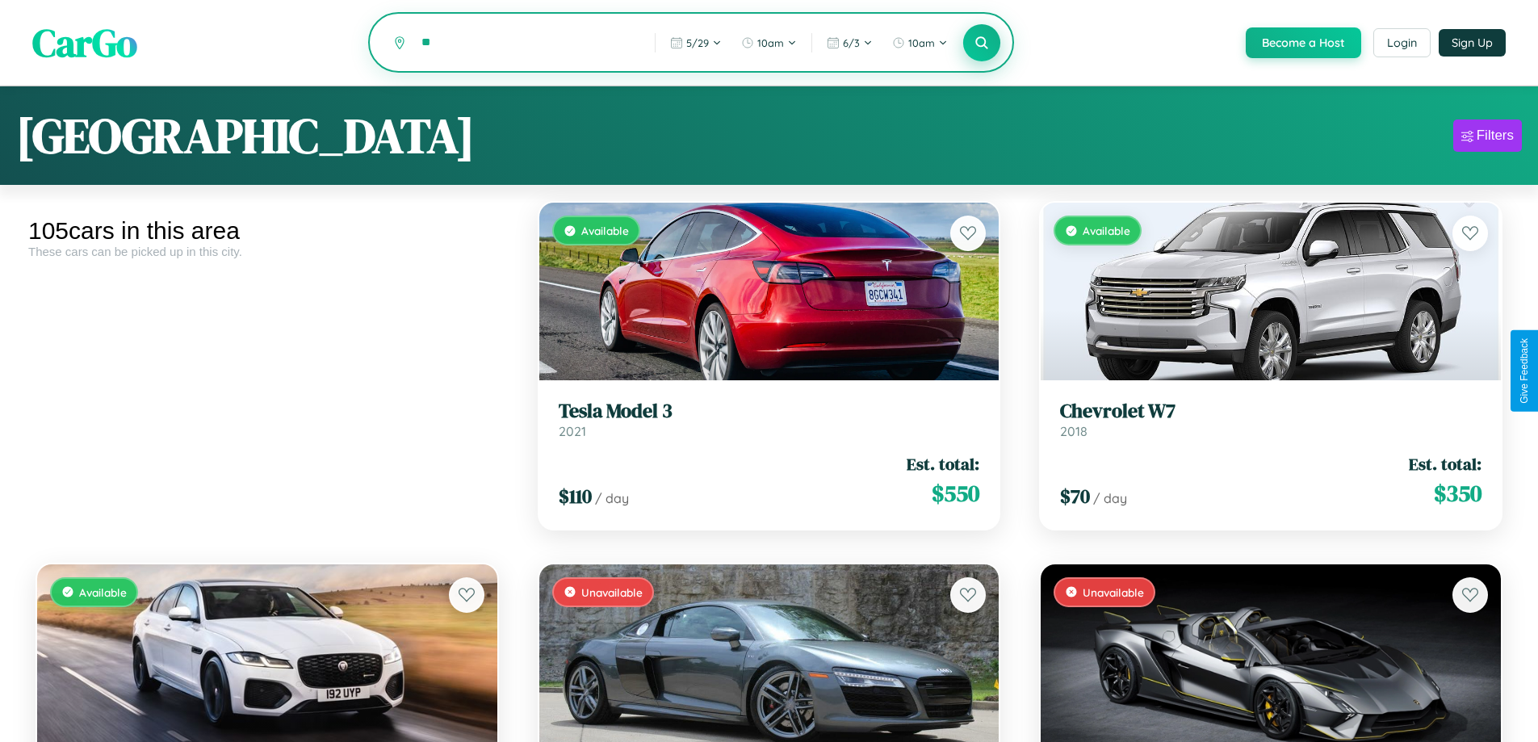
type input "*"
type input "******"
click at [981, 44] on icon at bounding box center [981, 42] width 15 height 15
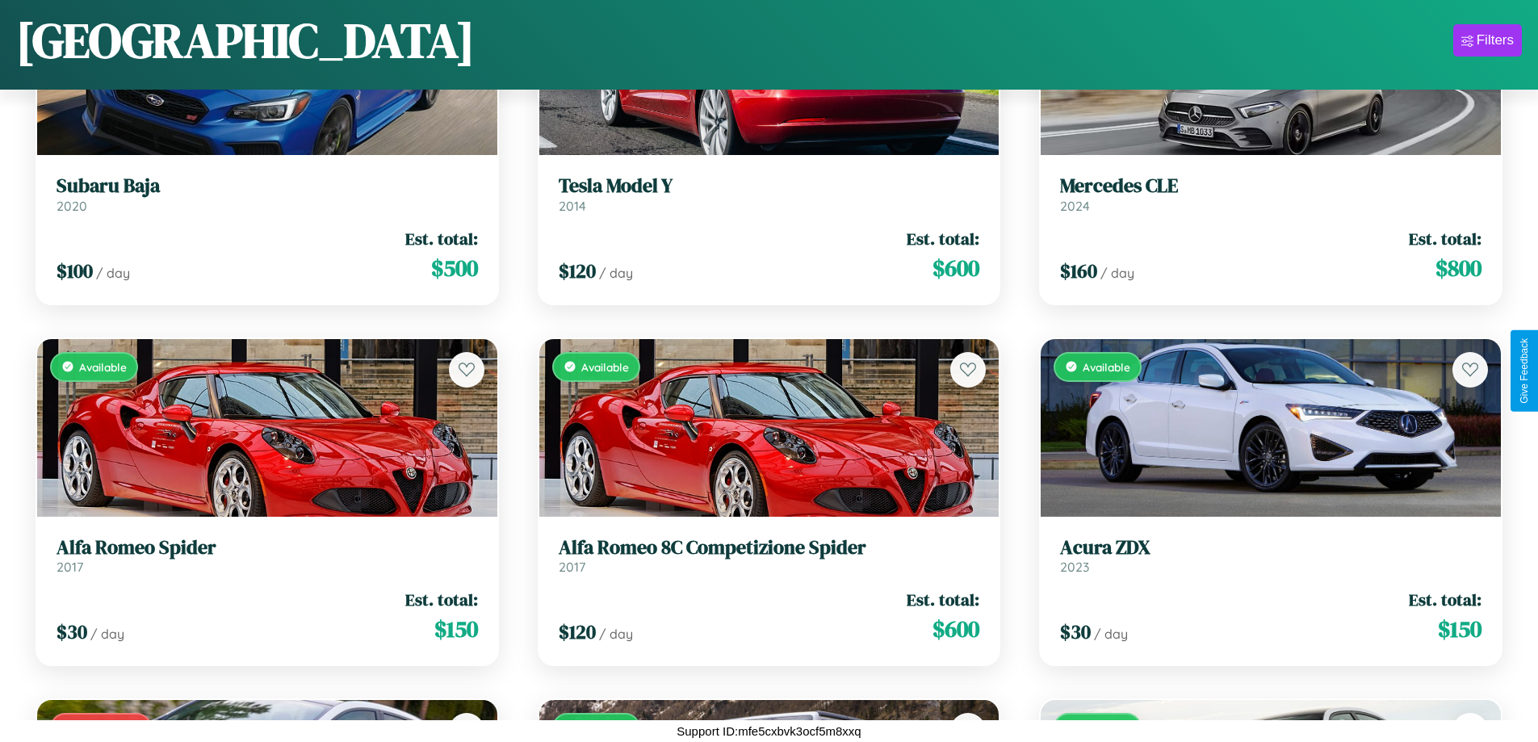
scroll to position [13601, 0]
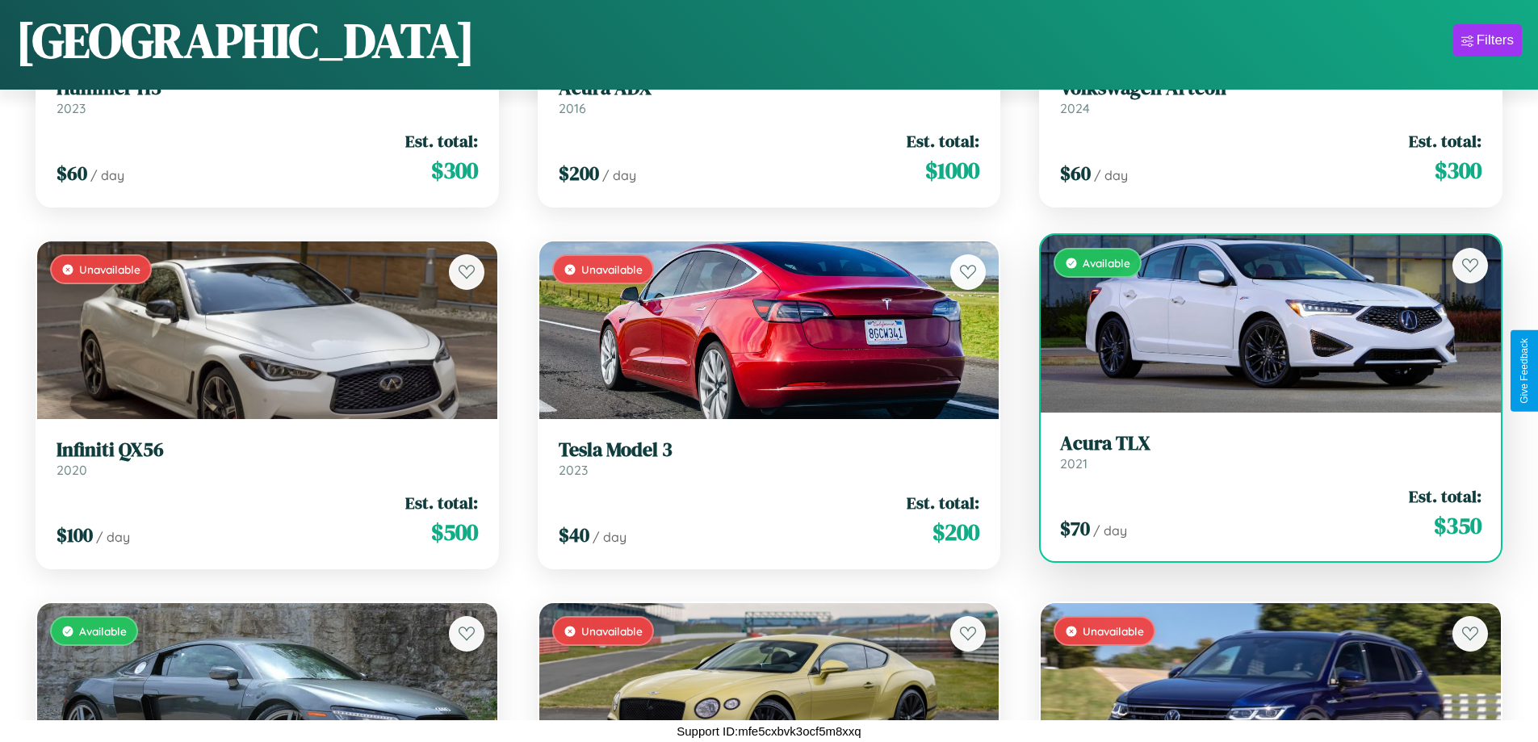
click at [1260, 451] on h3 "Acura TLX" at bounding box center [1270, 443] width 421 height 23
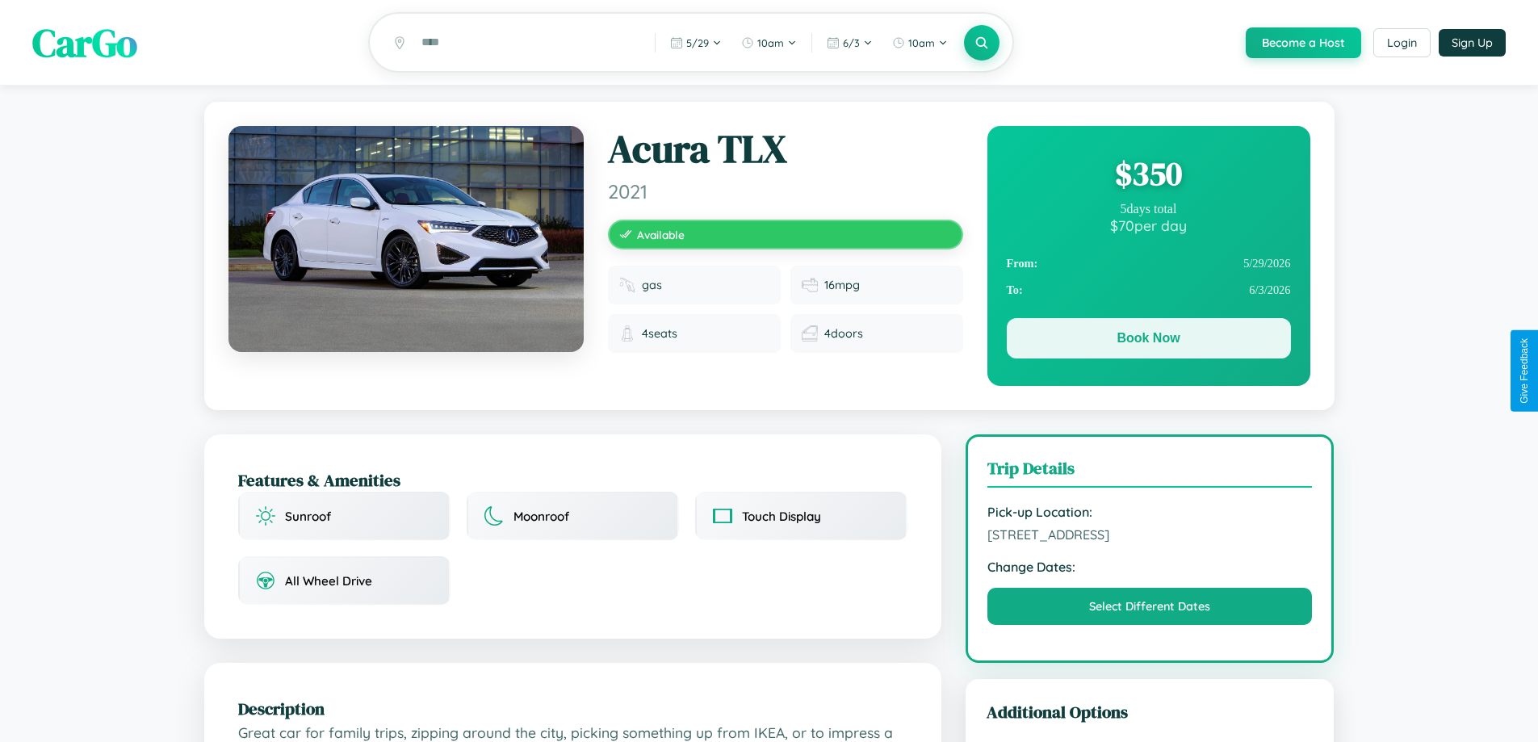
click at [1148, 341] on button "Book Now" at bounding box center [1149, 338] width 284 height 40
